Goal: Transaction & Acquisition: Purchase product/service

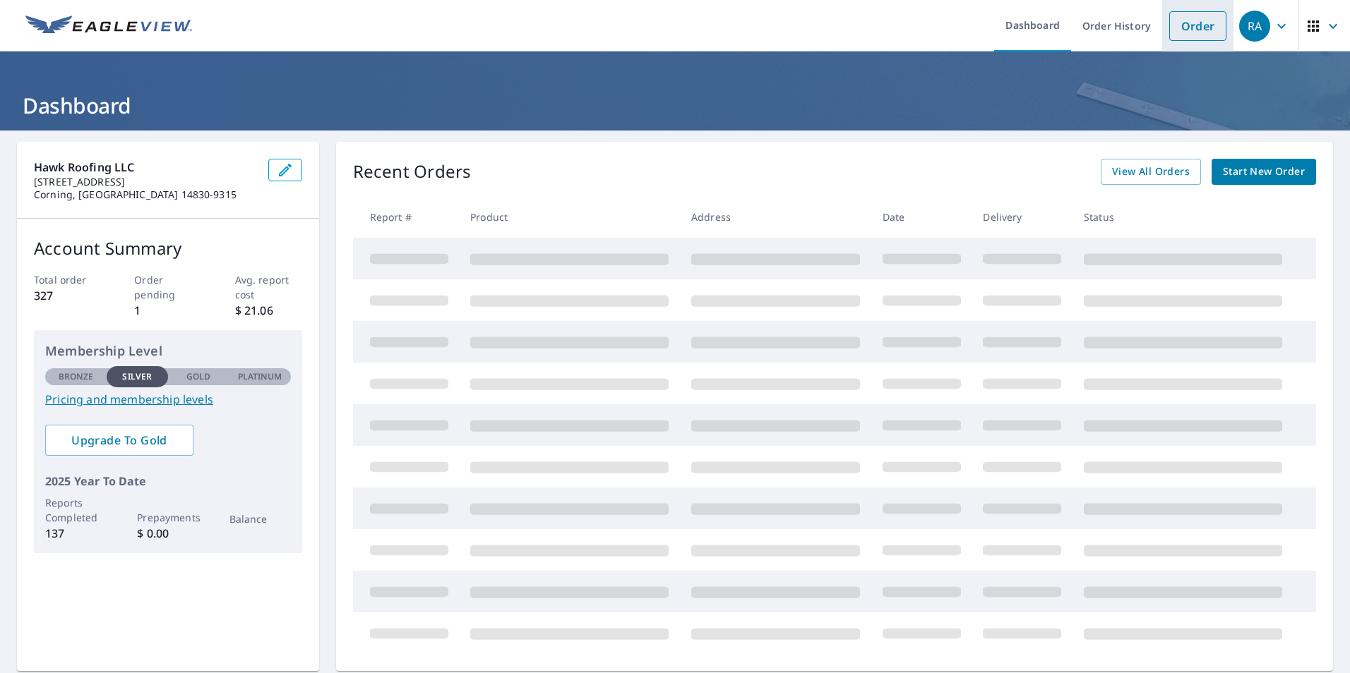
click at [1187, 24] on link "Order" at bounding box center [1197, 26] width 57 height 30
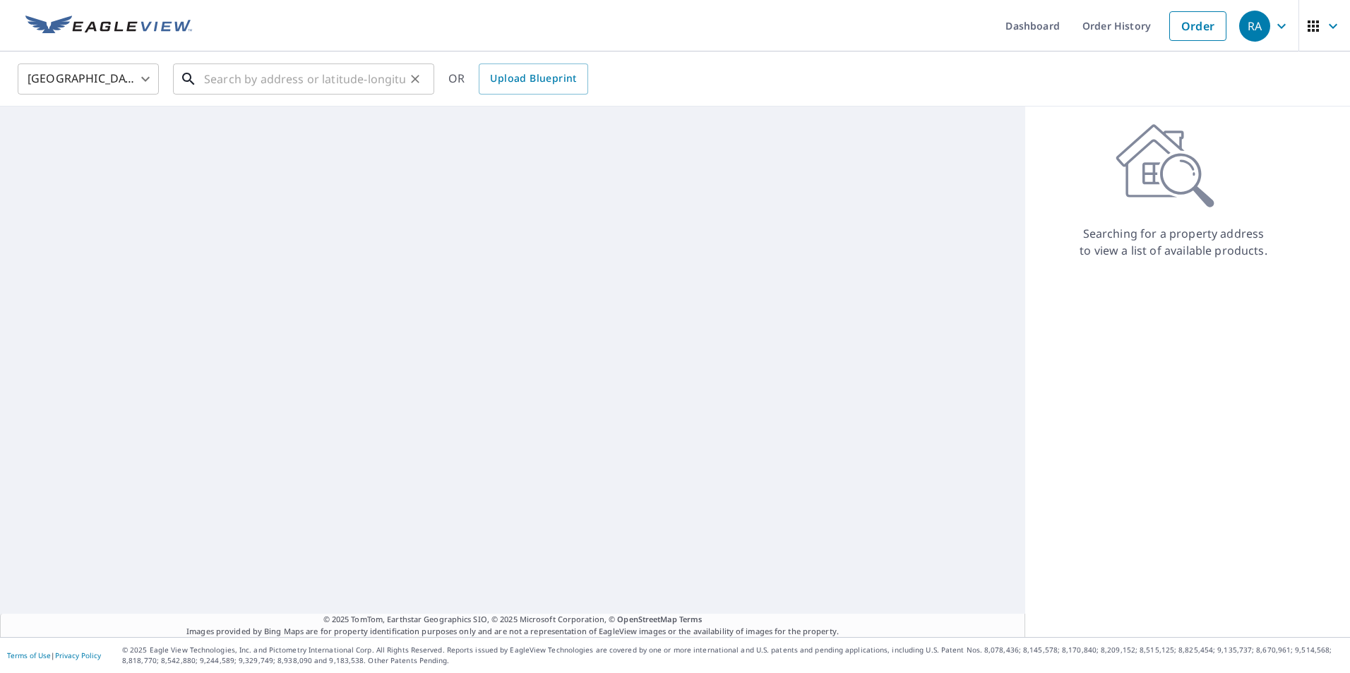
click at [210, 79] on input "text" at bounding box center [304, 79] width 201 height 40
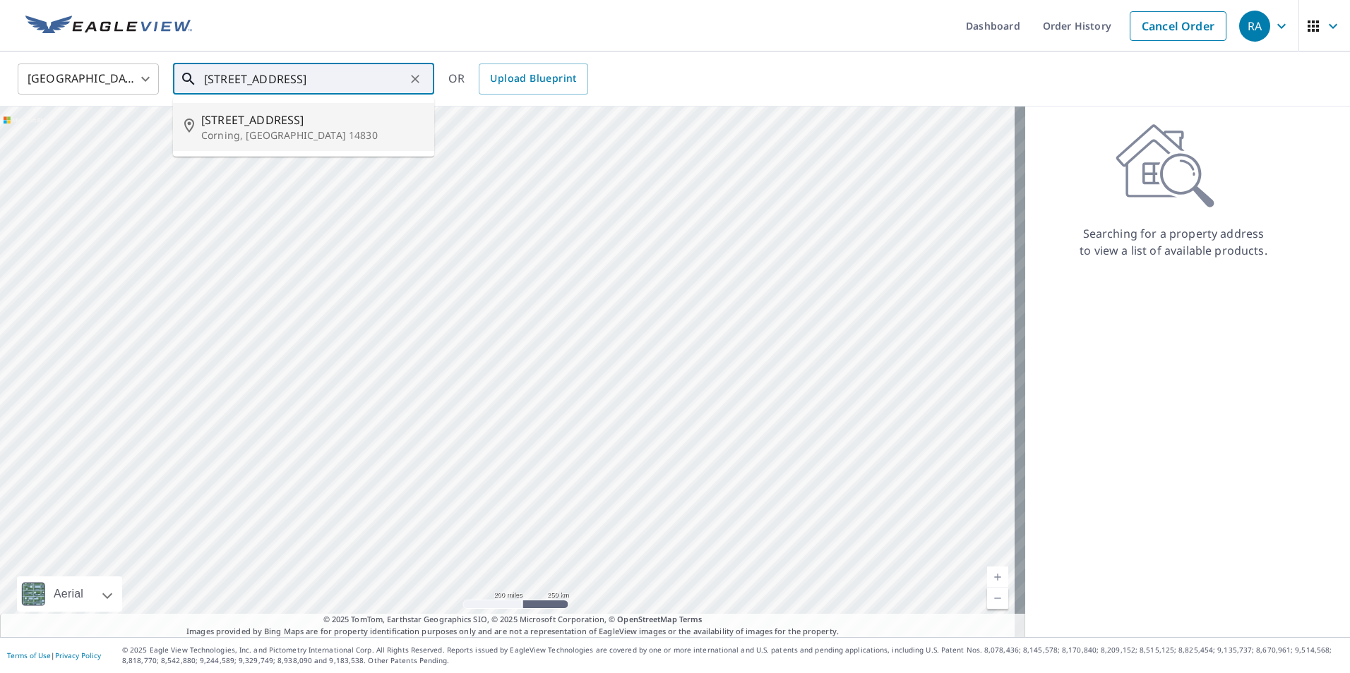
click at [236, 128] on p "Corning, [GEOGRAPHIC_DATA] 14830" at bounding box center [312, 135] width 222 height 14
type input "[STREET_ADDRESS]"
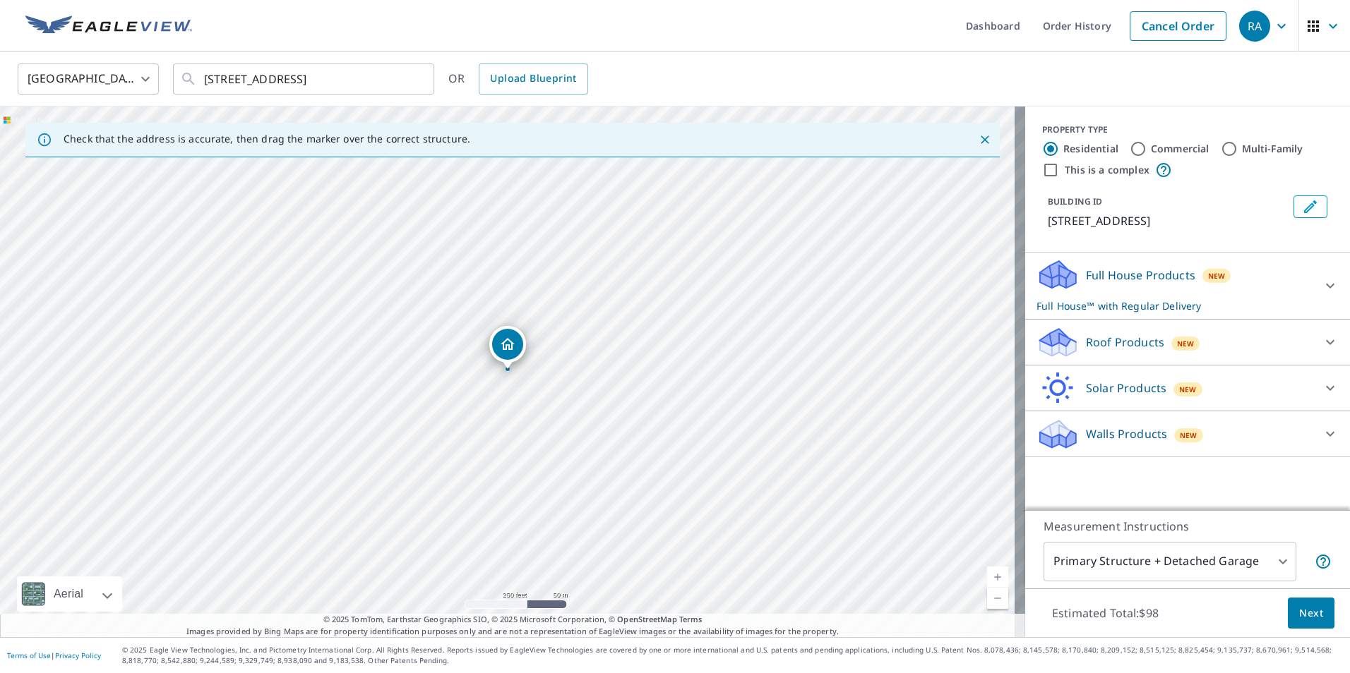
click at [1086, 340] on p "Roof Products" at bounding box center [1125, 342] width 78 height 17
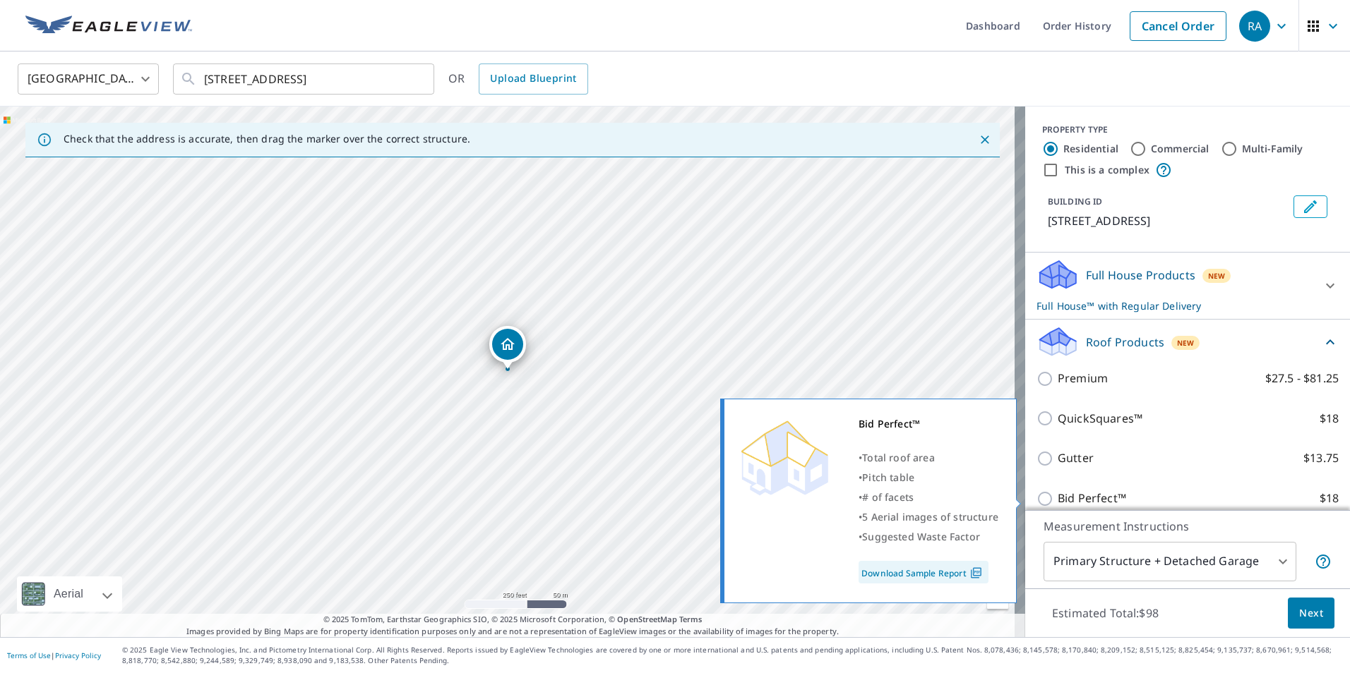
click at [1036, 500] on input "Bid Perfect™ $18" at bounding box center [1046, 499] width 21 height 17
checkbox input "true"
checkbox input "false"
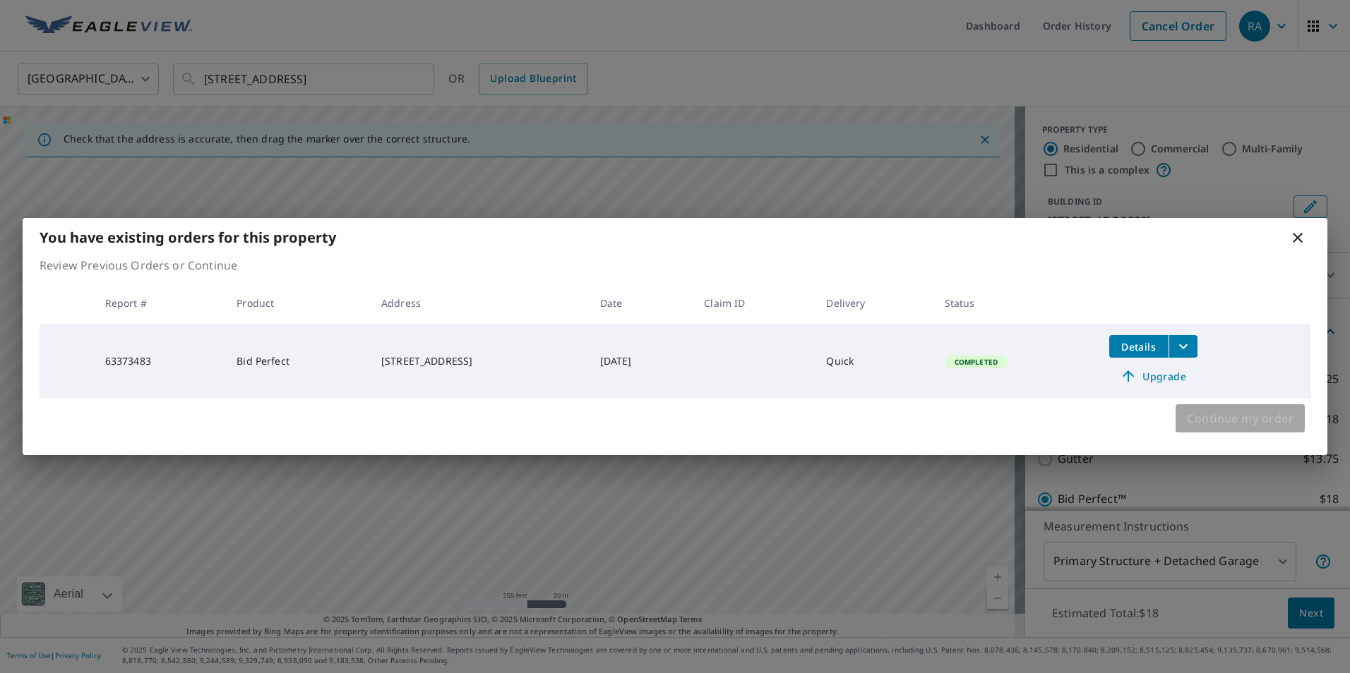
click at [1228, 416] on span "Continue my order" at bounding box center [1240, 419] width 107 height 20
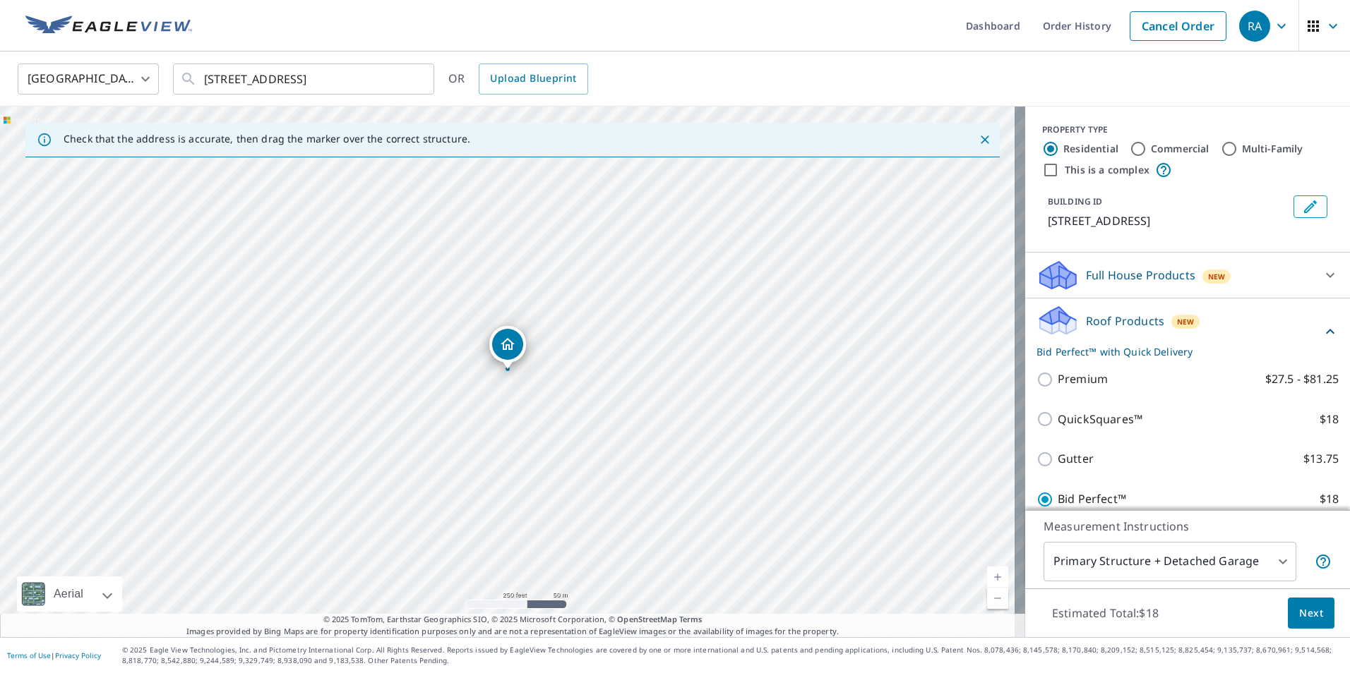
click at [1299, 614] on span "Next" at bounding box center [1311, 614] width 24 height 18
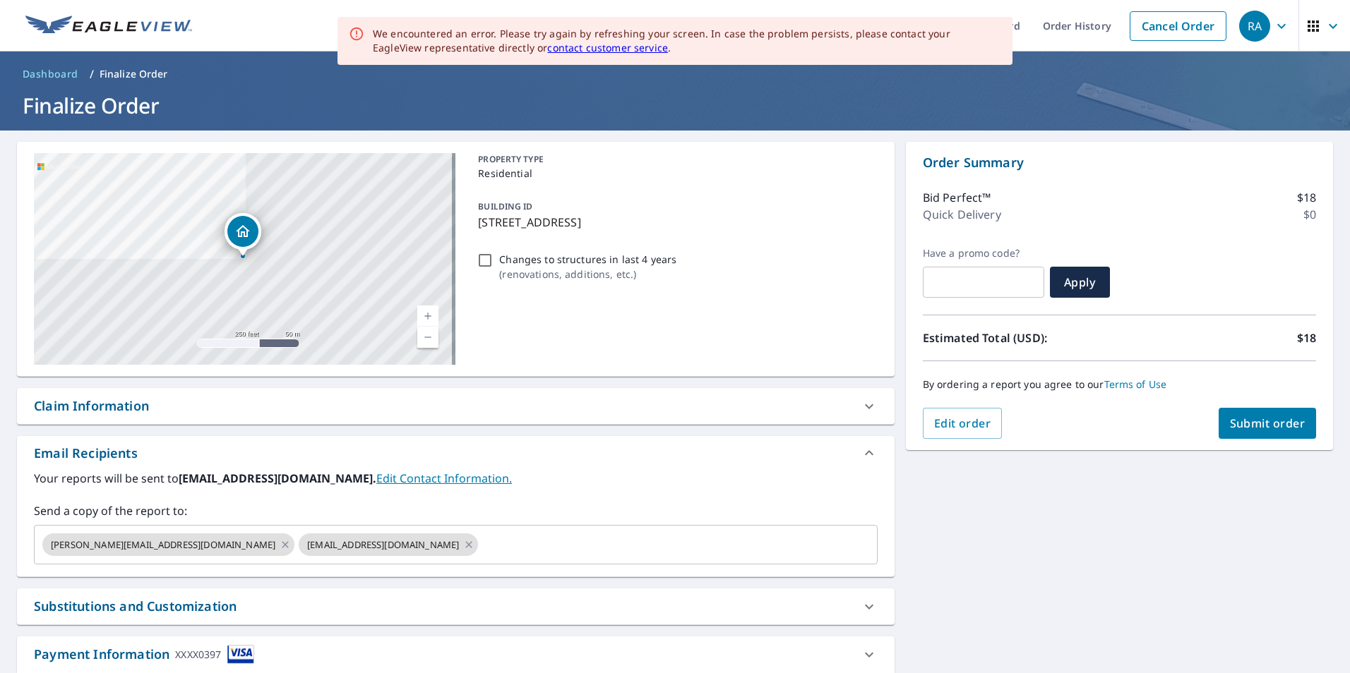
click at [1266, 424] on span "Submit order" at bounding box center [1268, 424] width 76 height 16
